Goal: Information Seeking & Learning: Learn about a topic

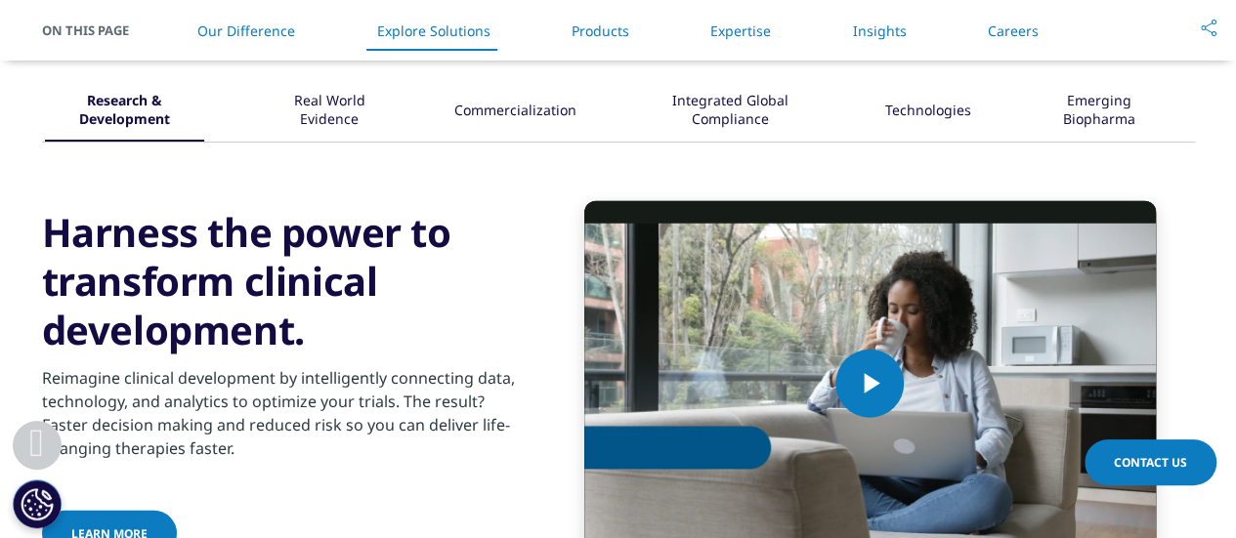
scroll to position [2541, 0]
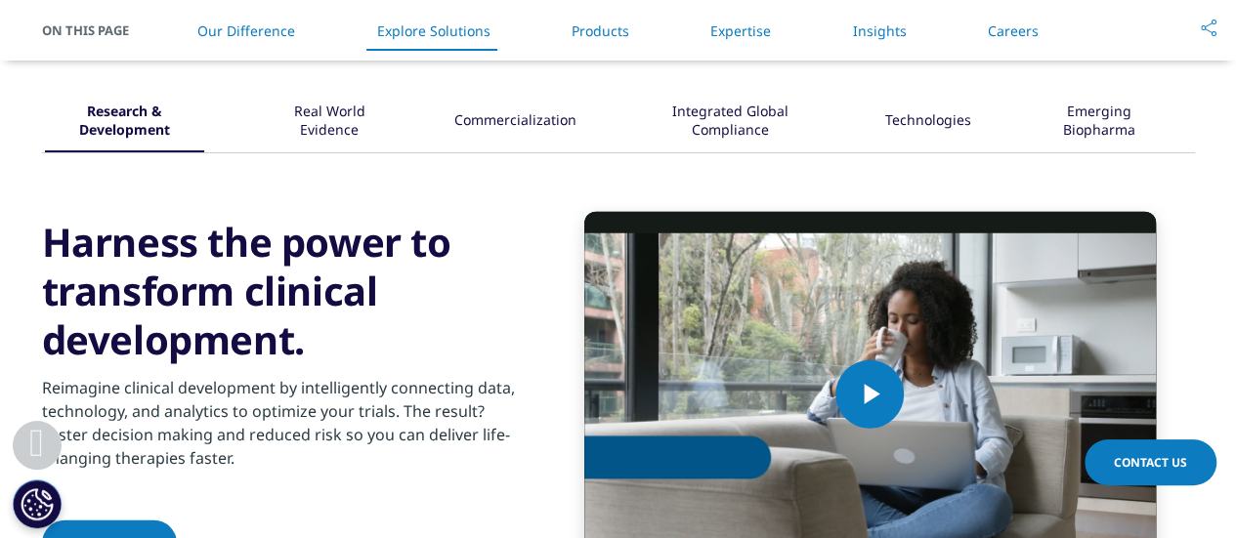
click at [758, 108] on div "Integrated Global Compliance" at bounding box center [731, 122] width 186 height 61
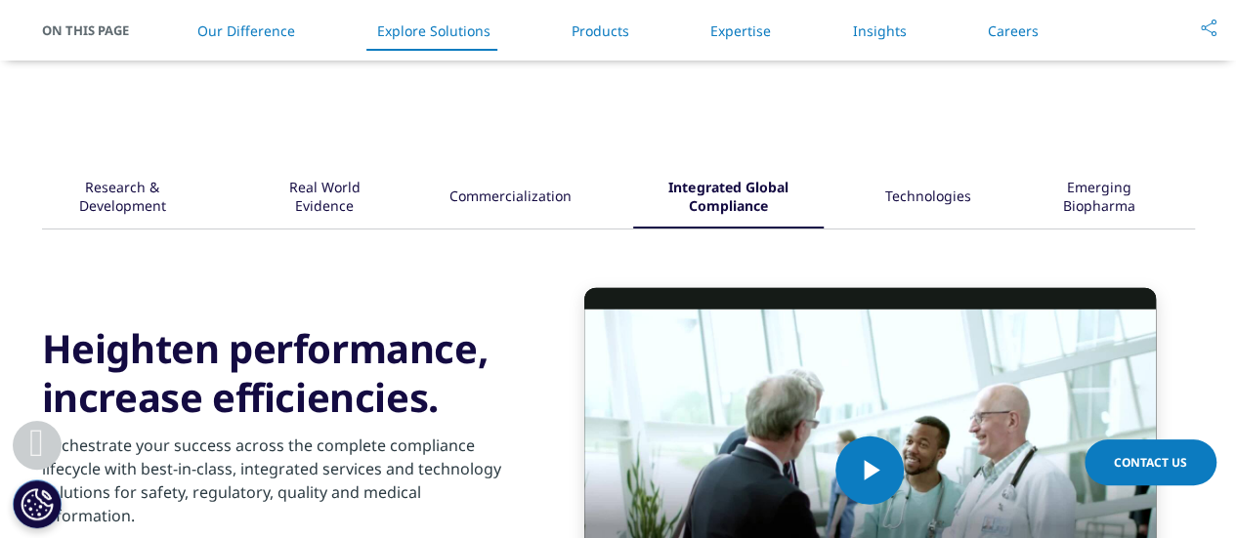
scroll to position [2345, 0]
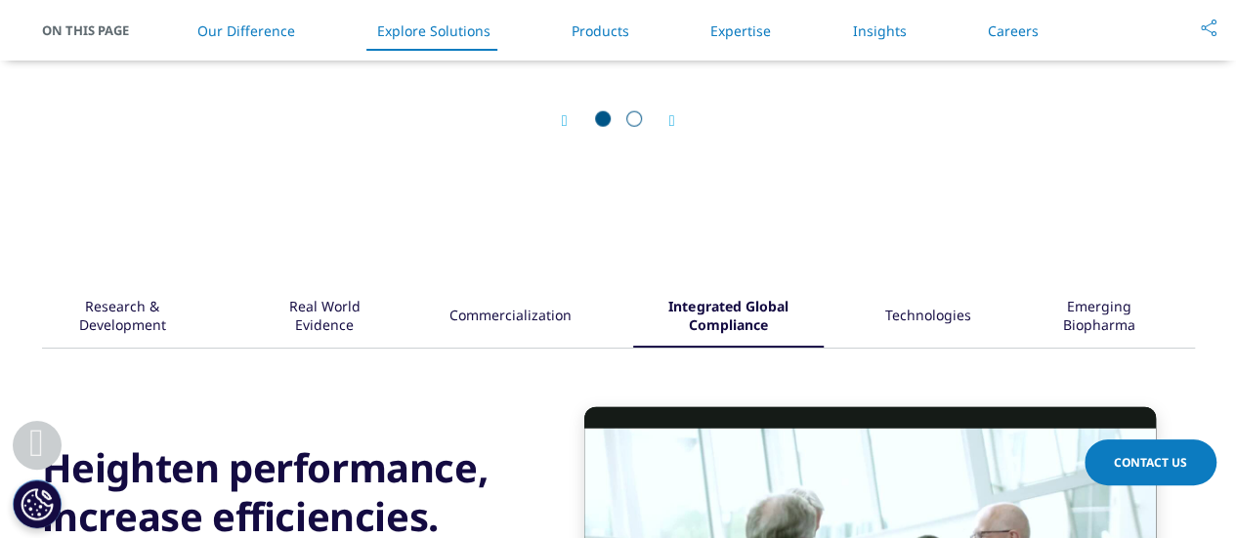
click at [926, 315] on div "Technologies" at bounding box center [928, 317] width 86 height 61
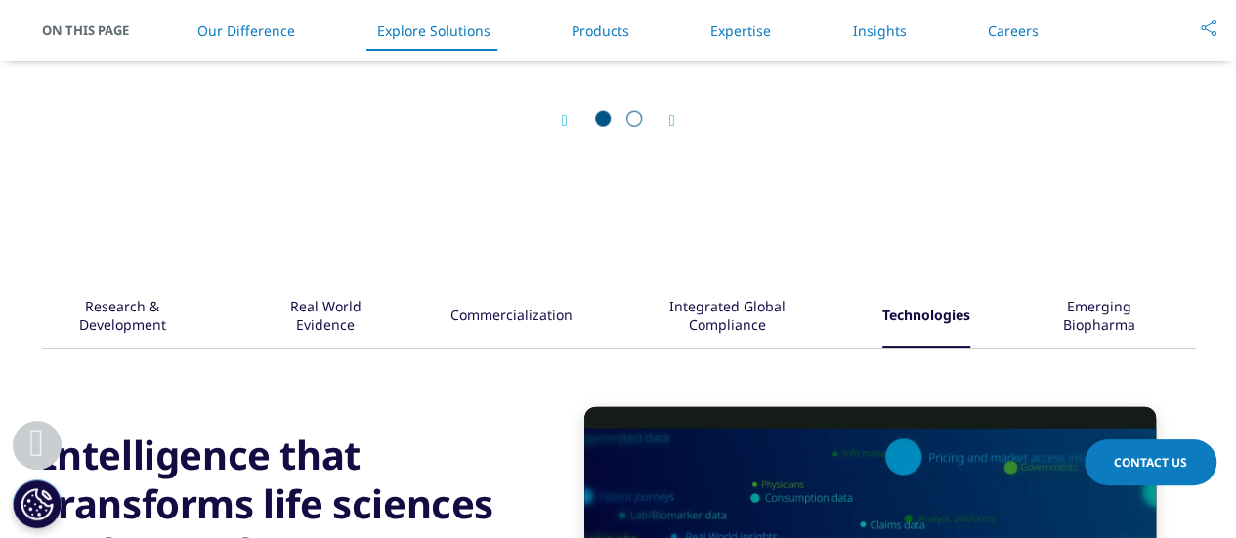
click at [1070, 326] on div "Emerging Biopharma" at bounding box center [1098, 317] width 133 height 61
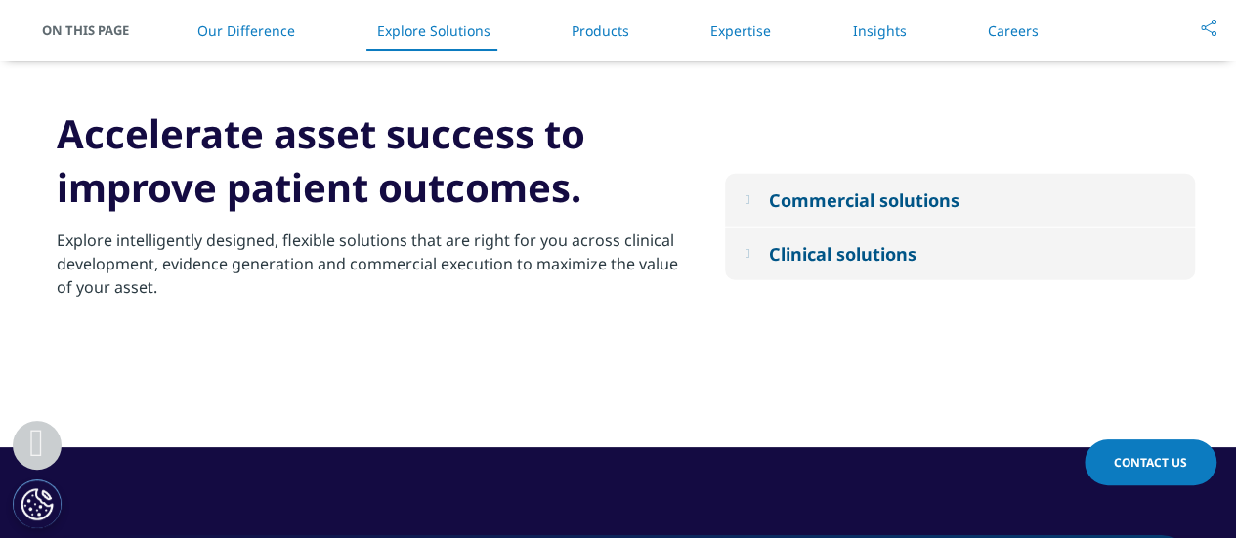
scroll to position [2736, 0]
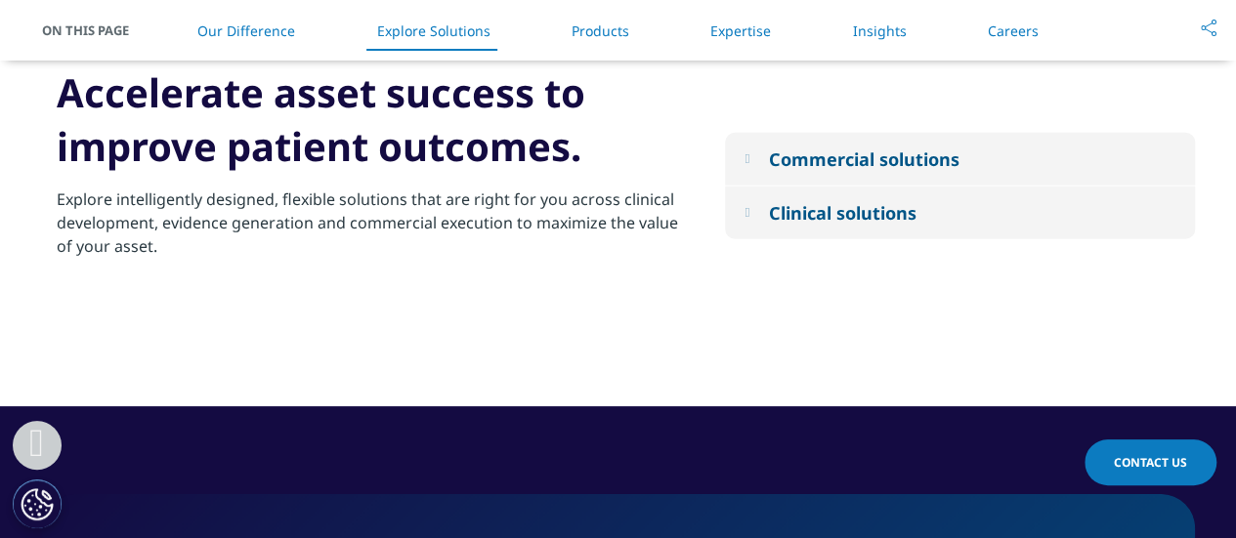
click at [881, 156] on div "Commercial solutions" at bounding box center [863, 159] width 191 height 23
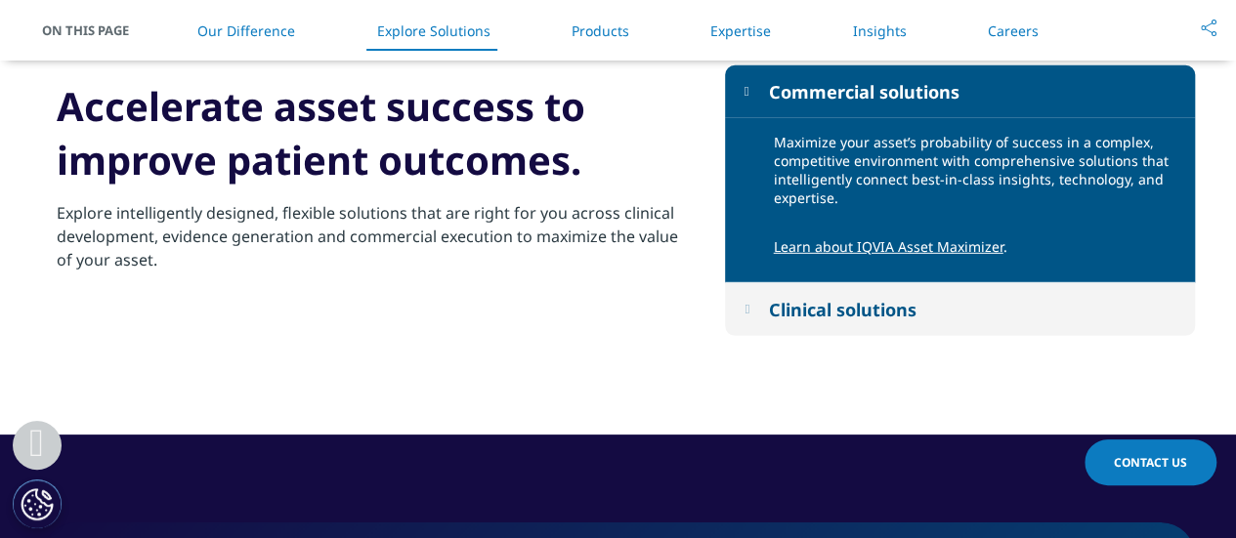
click at [846, 316] on div "Clinical solutions" at bounding box center [842, 309] width 148 height 23
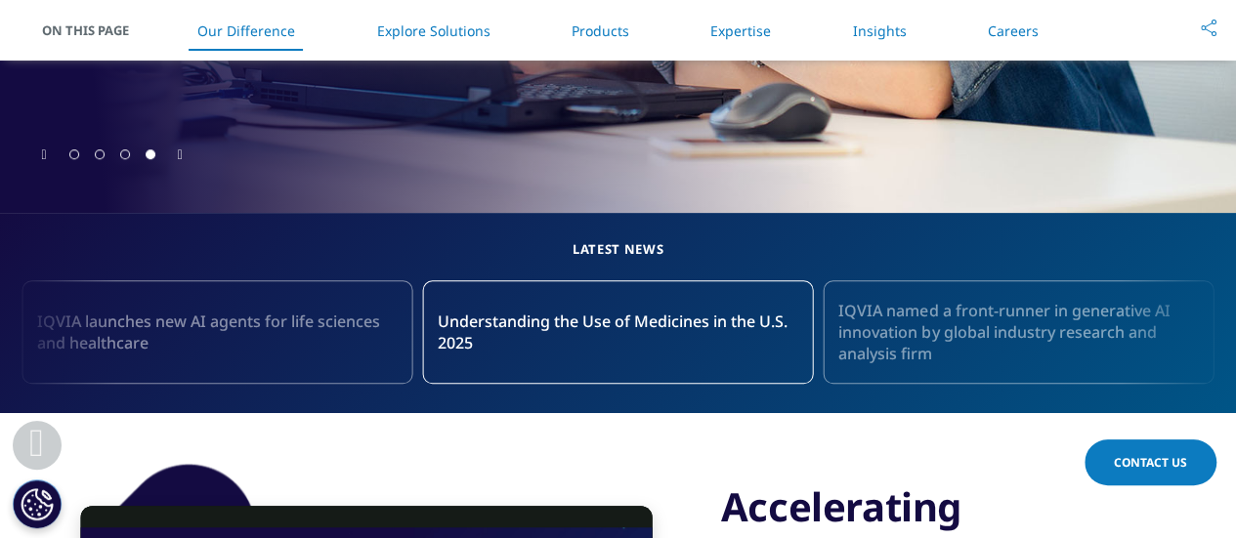
scroll to position [291, 0]
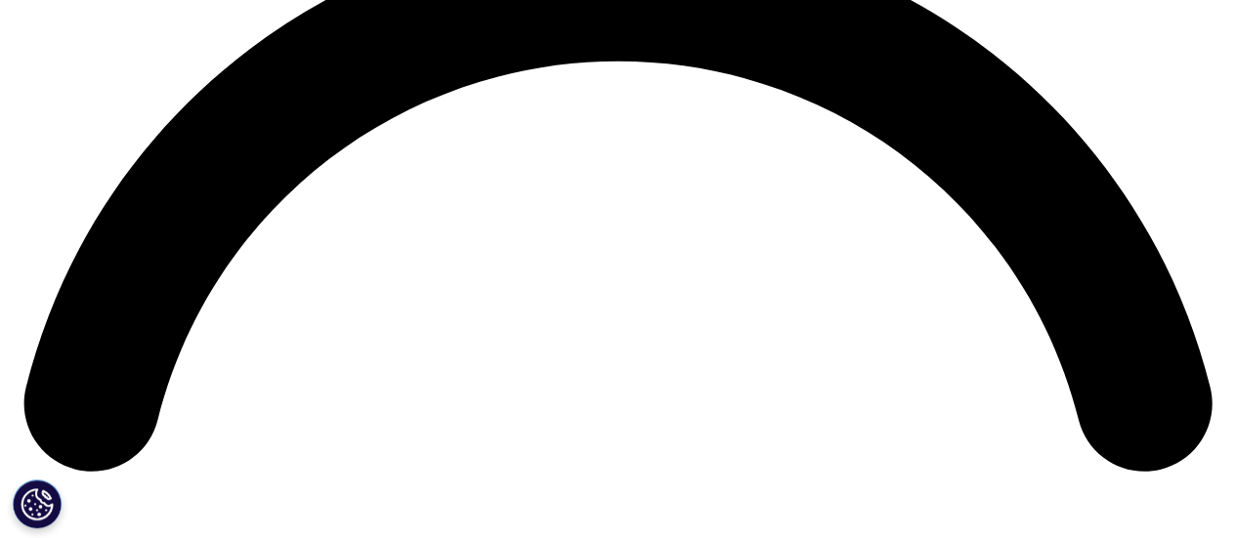
scroll to position [2443, 0]
